Goal: Task Accomplishment & Management: Use online tool/utility

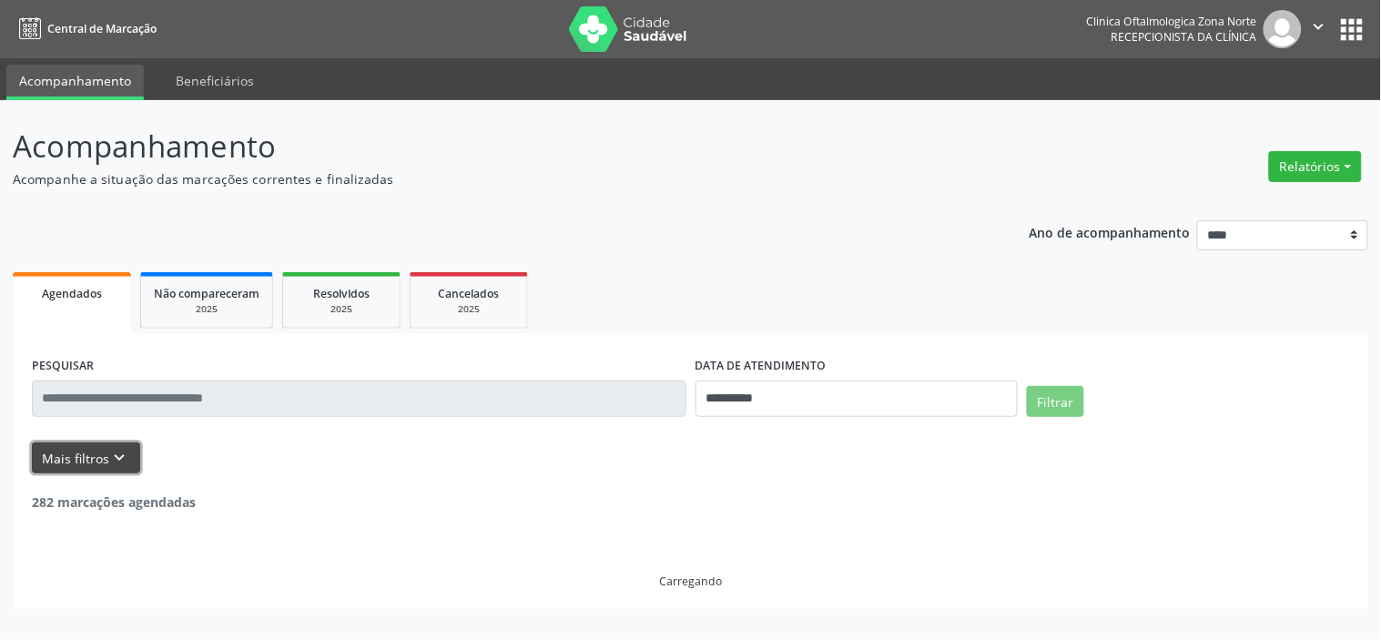
click at [114, 452] on icon "keyboard_arrow_down" at bounding box center [120, 458] width 20 height 20
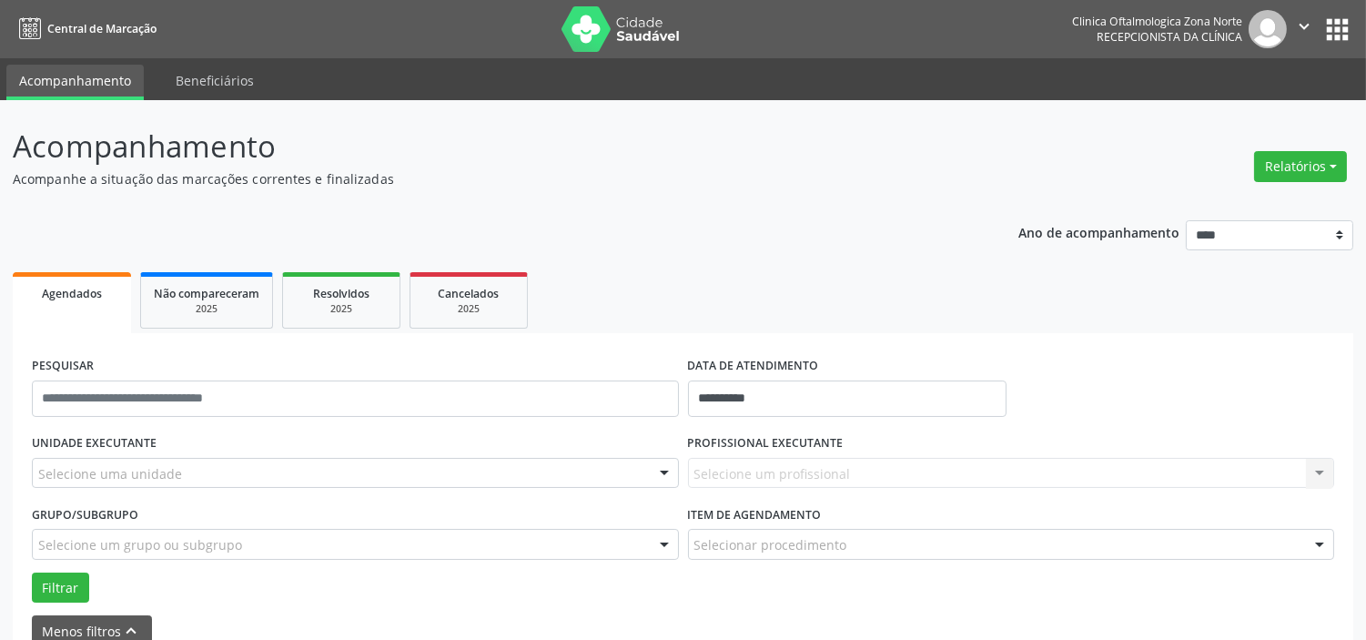
click at [223, 466] on div "Selecione uma unidade" at bounding box center [355, 473] width 647 height 31
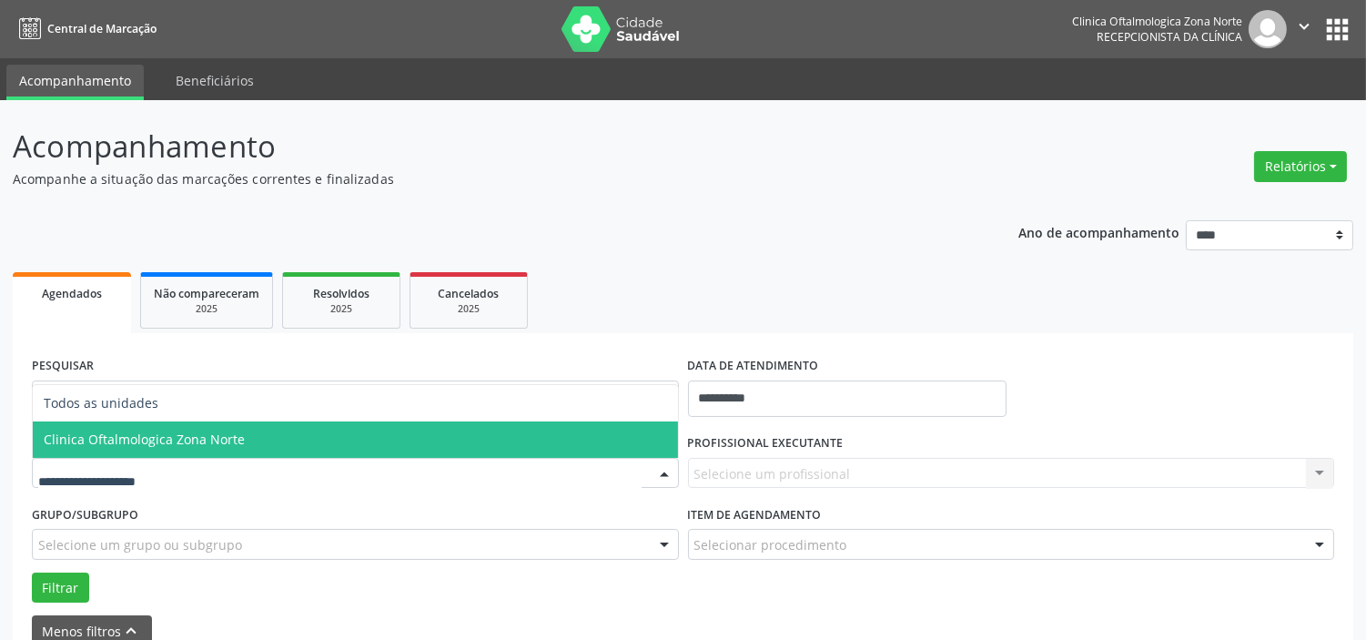
click at [228, 430] on span "Clinica Oftalmologica Zona Norte" at bounding box center [144, 438] width 201 height 17
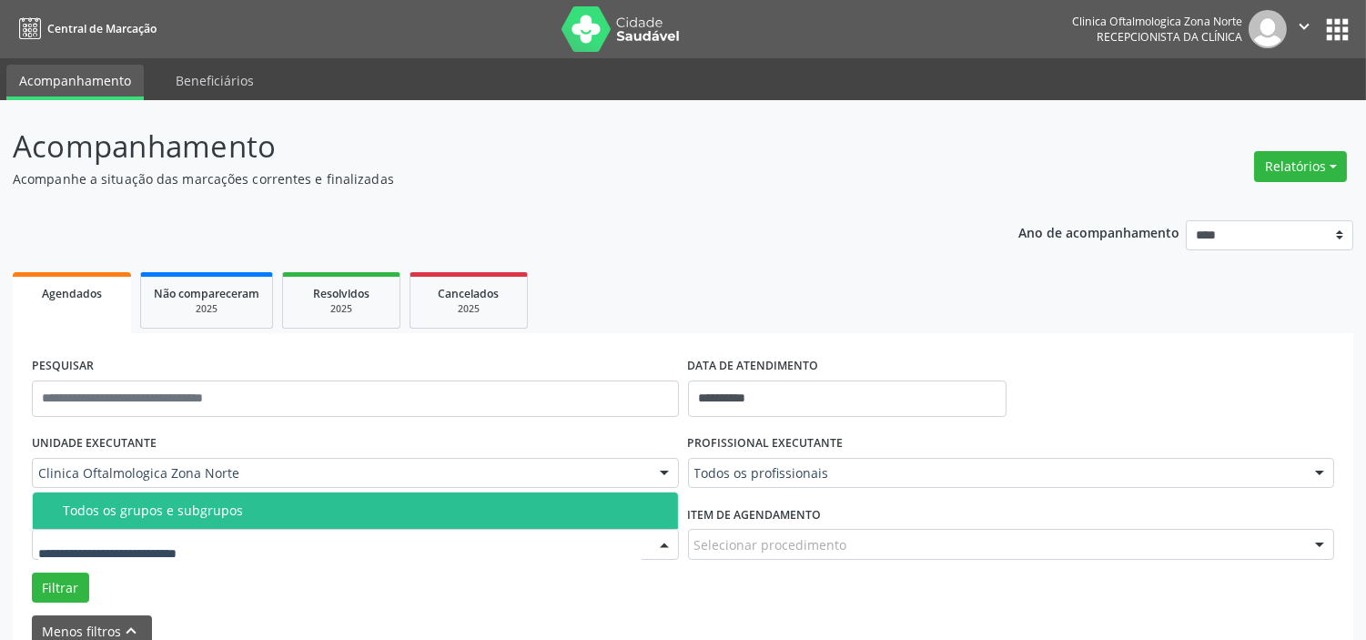
click at [228, 515] on div "Todos os grupos e subgrupos" at bounding box center [365, 510] width 604 height 15
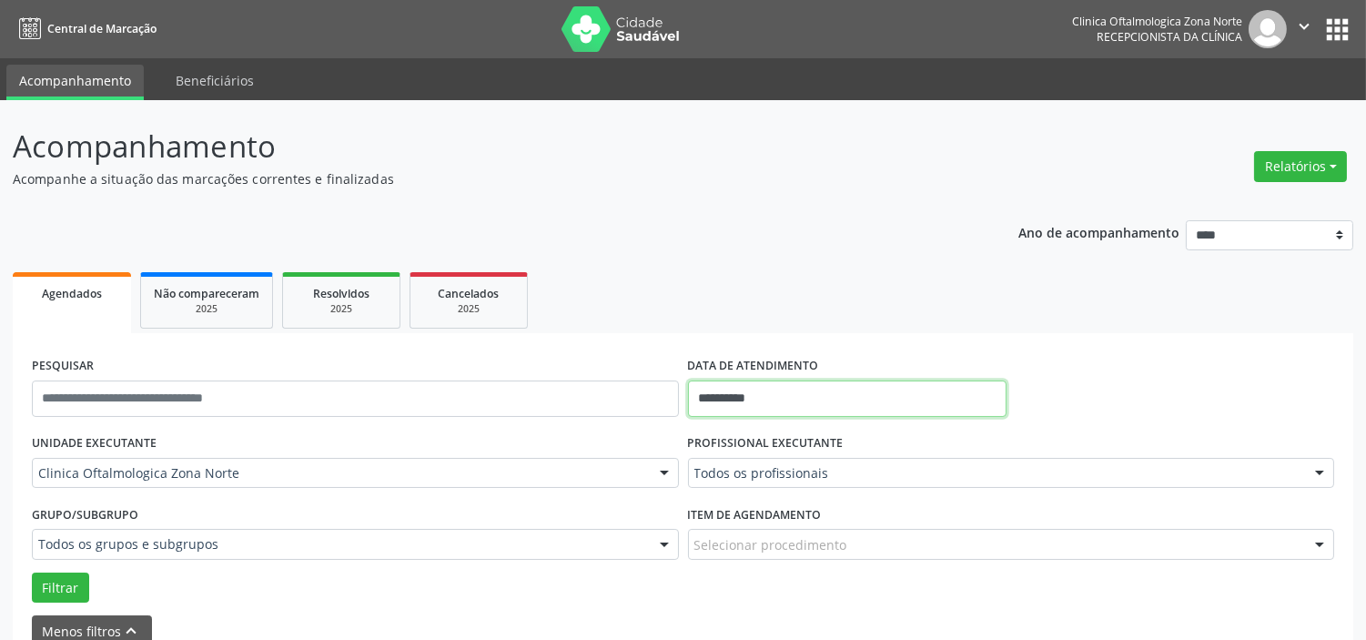
click at [778, 396] on input "**********" at bounding box center [847, 398] width 319 height 36
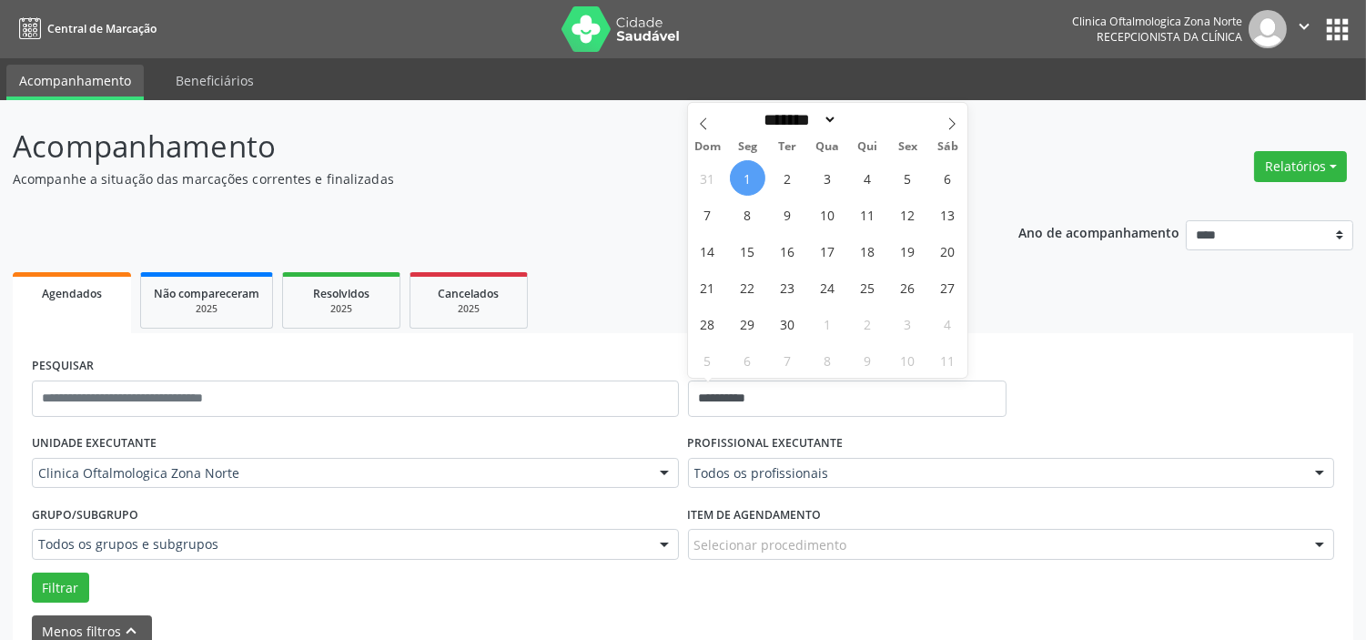
click at [759, 176] on span "1" at bounding box center [747, 177] width 35 height 35
type input "**********"
click at [954, 120] on icon at bounding box center [952, 123] width 13 height 13
select select "*"
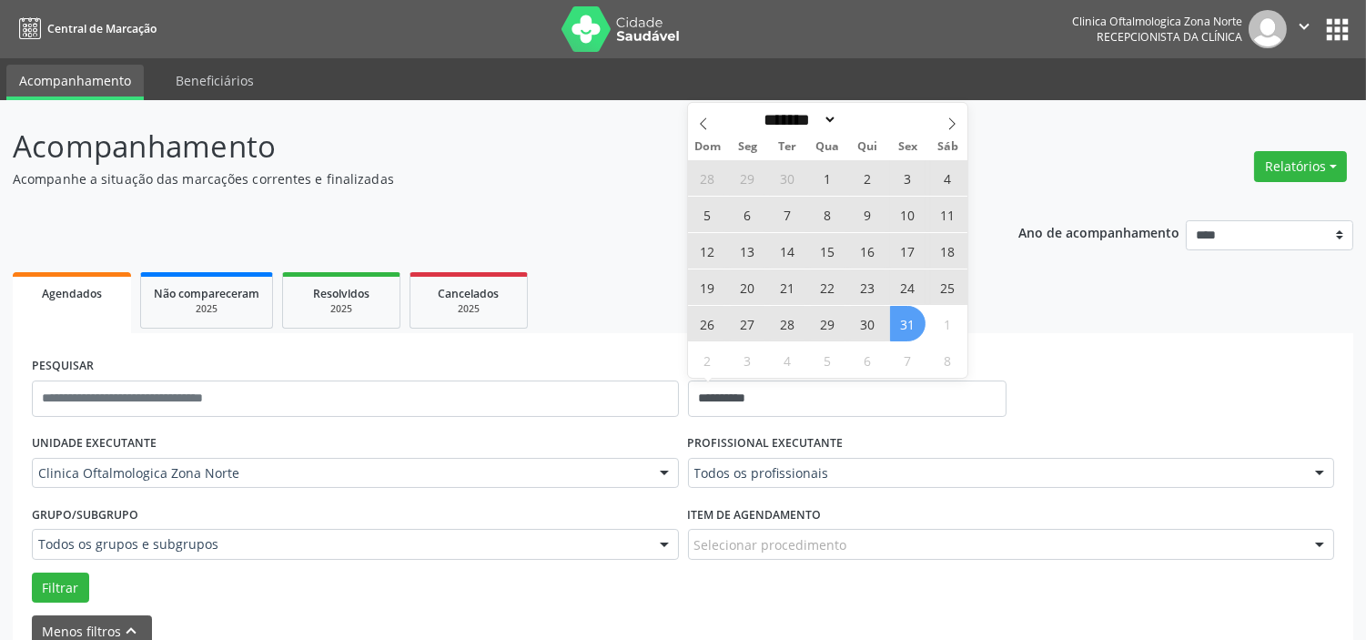
click at [901, 329] on span "31" at bounding box center [907, 323] width 35 height 35
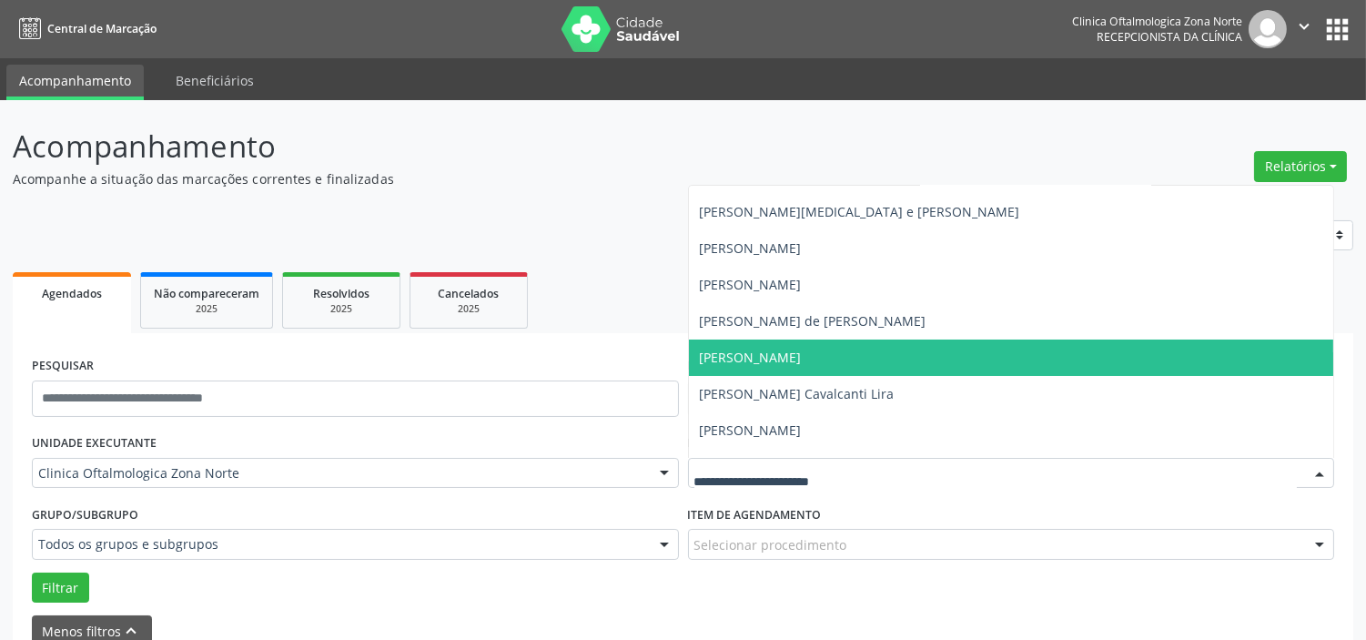
scroll to position [92, 0]
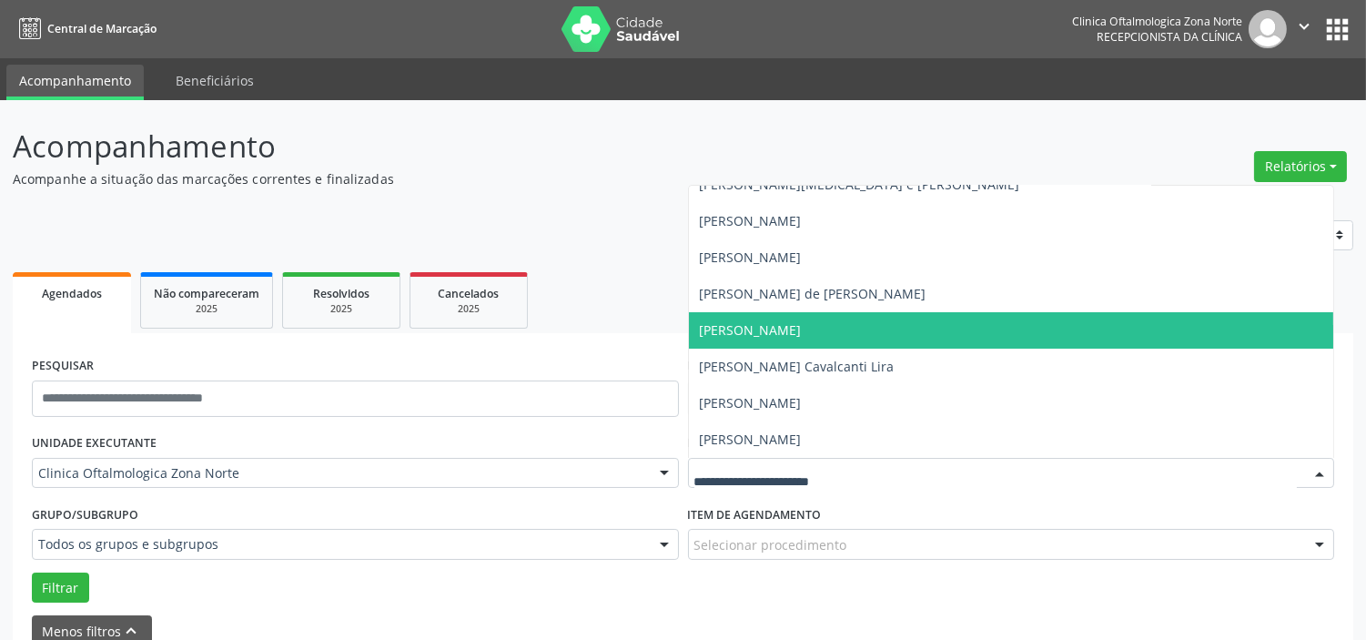
click at [774, 337] on span "[PERSON_NAME]" at bounding box center [751, 329] width 102 height 17
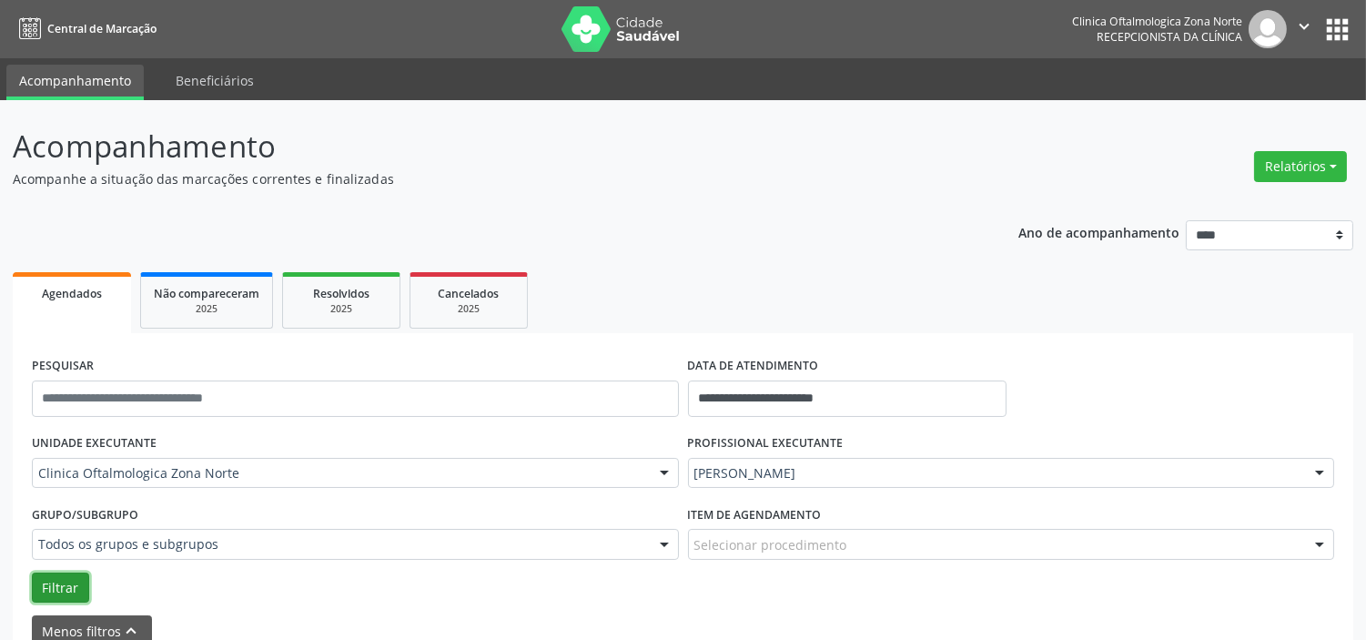
click at [71, 587] on button "Filtrar" at bounding box center [60, 587] width 57 height 31
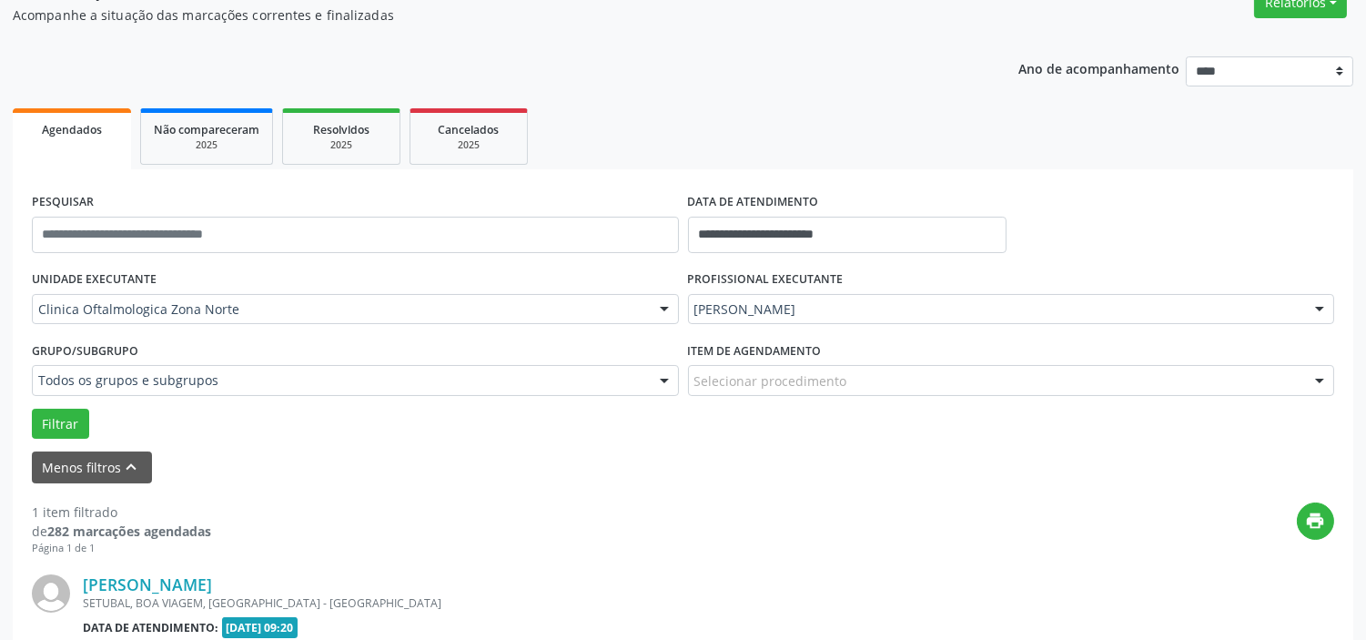
scroll to position [0, 0]
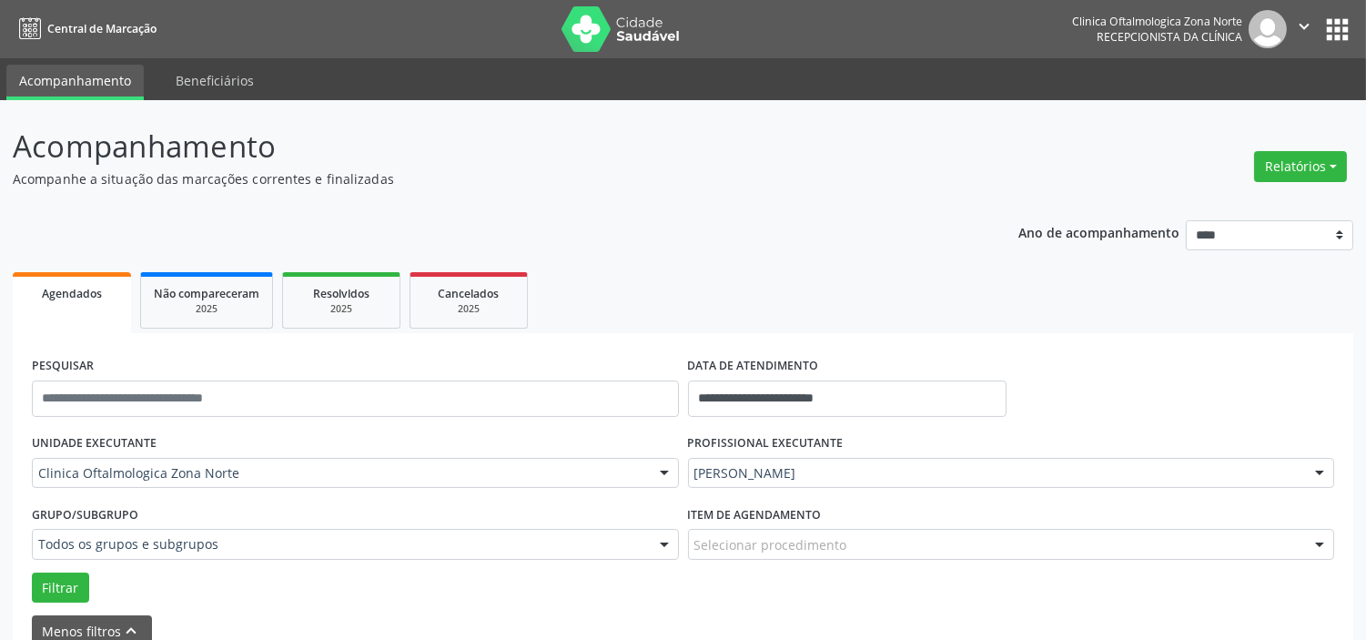
click at [1298, 27] on icon "" at bounding box center [1304, 26] width 20 height 20
click at [1271, 103] on link "Sair" at bounding box center [1258, 110] width 126 height 25
